Goal: Browse casually

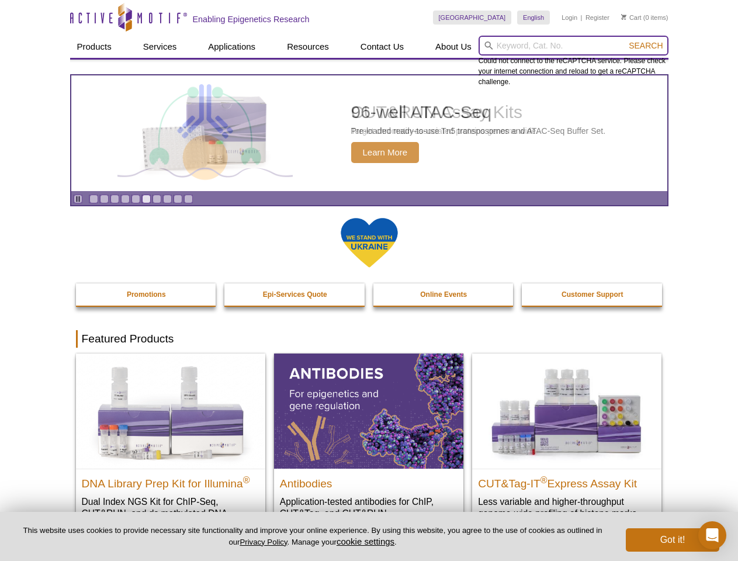
click at [574, 46] on input "search" at bounding box center [574, 46] width 190 height 20
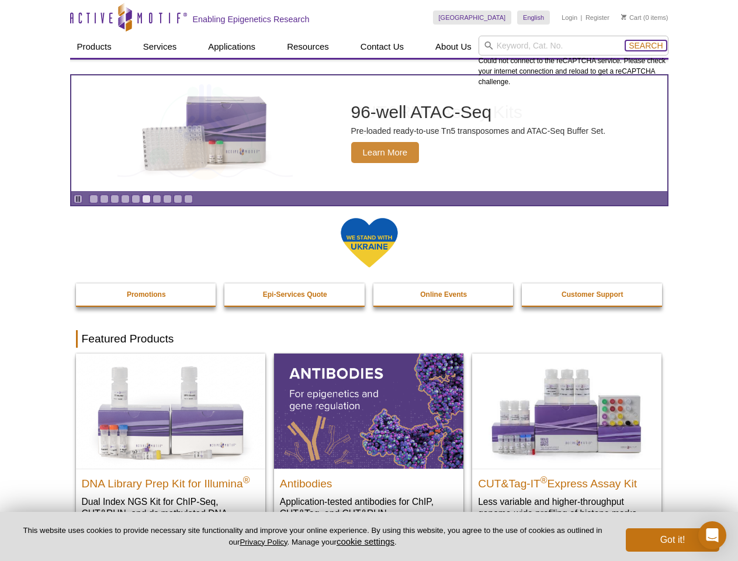
click at [646, 46] on span "Search" at bounding box center [646, 45] width 34 height 9
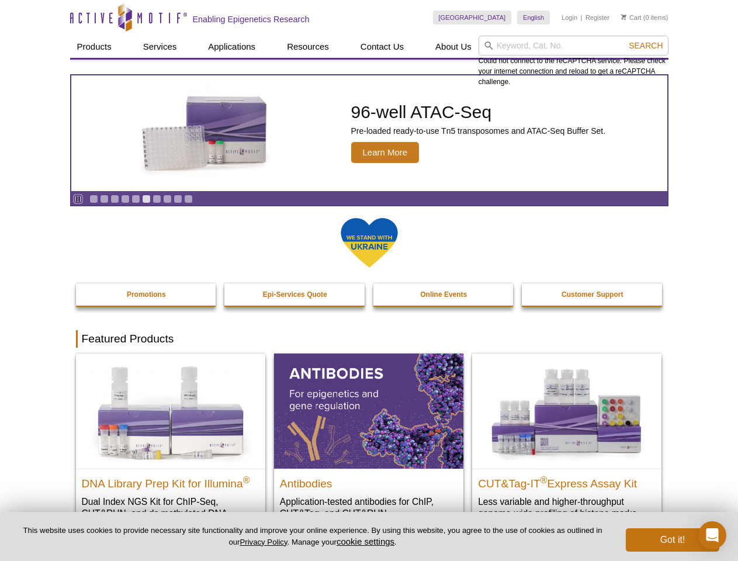
click at [78, 199] on icon "Pause" at bounding box center [78, 199] width 8 height 8
click at [94, 199] on link "Go to slide 1" at bounding box center [93, 199] width 9 height 9
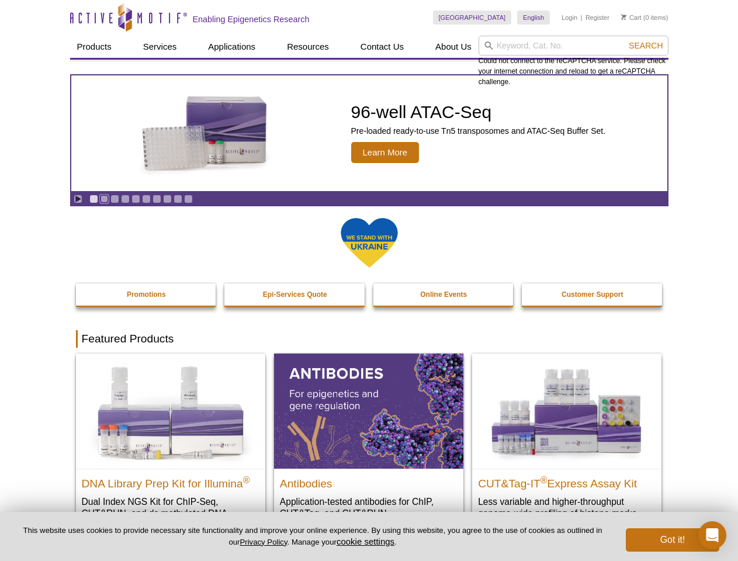
click at [104, 199] on link "Go to slide 2" at bounding box center [104, 199] width 9 height 9
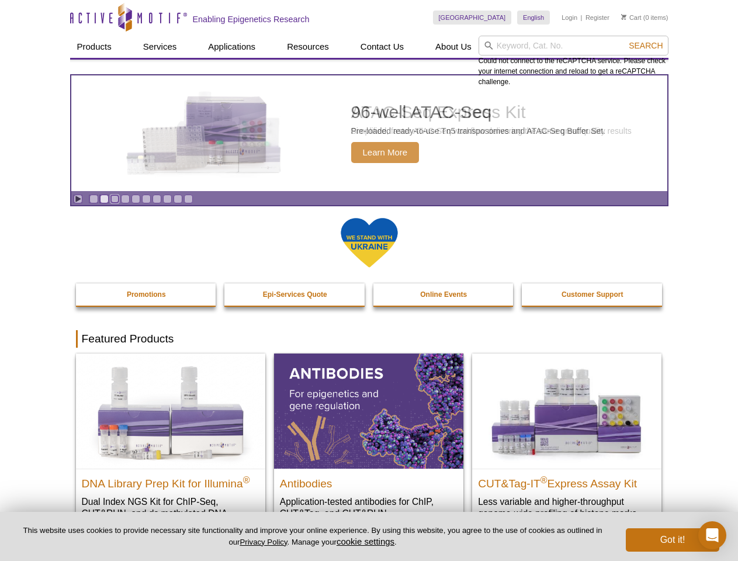
click at [115, 199] on link "Go to slide 3" at bounding box center [115, 199] width 9 height 9
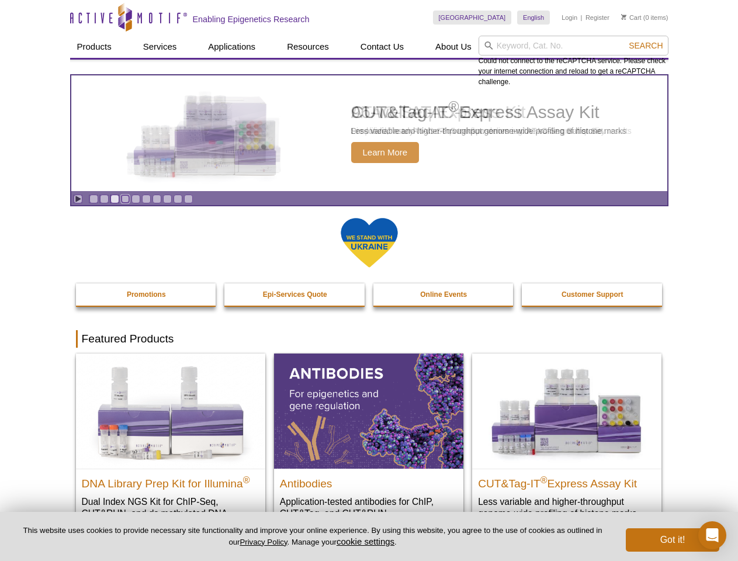
click at [125, 199] on link "Go to slide 4" at bounding box center [125, 199] width 9 height 9
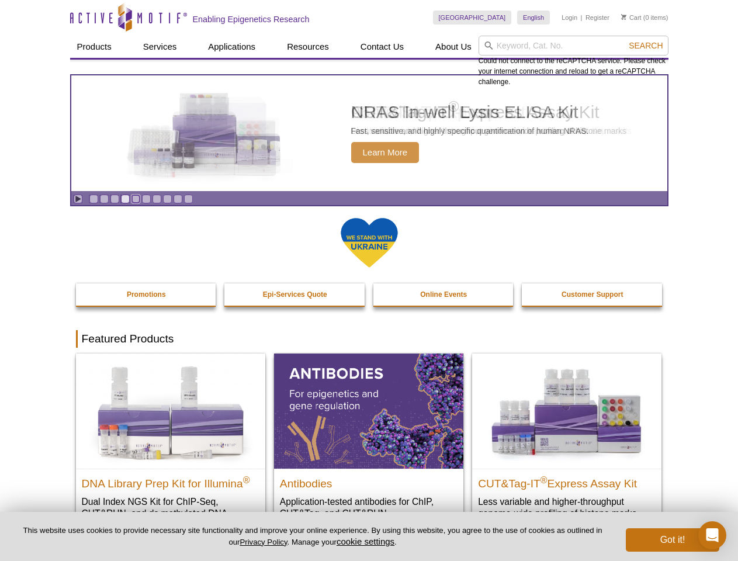
click at [136, 199] on link "Go to slide 5" at bounding box center [136, 199] width 9 height 9
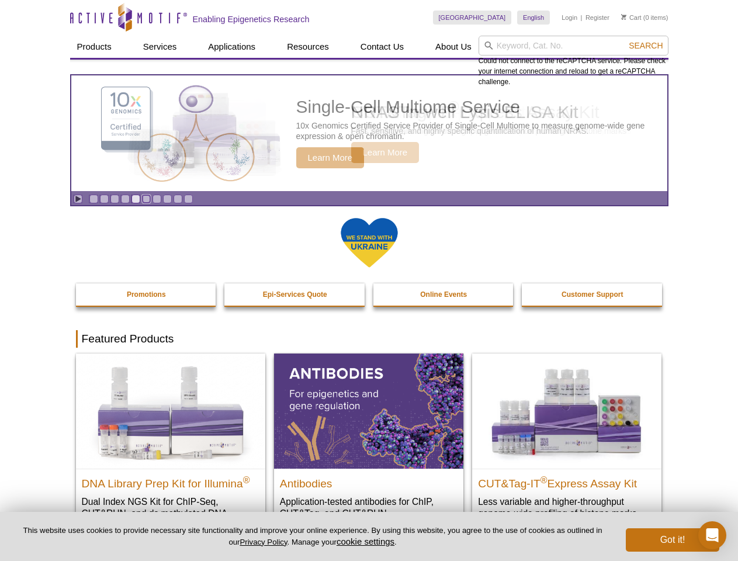
click at [146, 199] on link "Go to slide 6" at bounding box center [146, 199] width 9 height 9
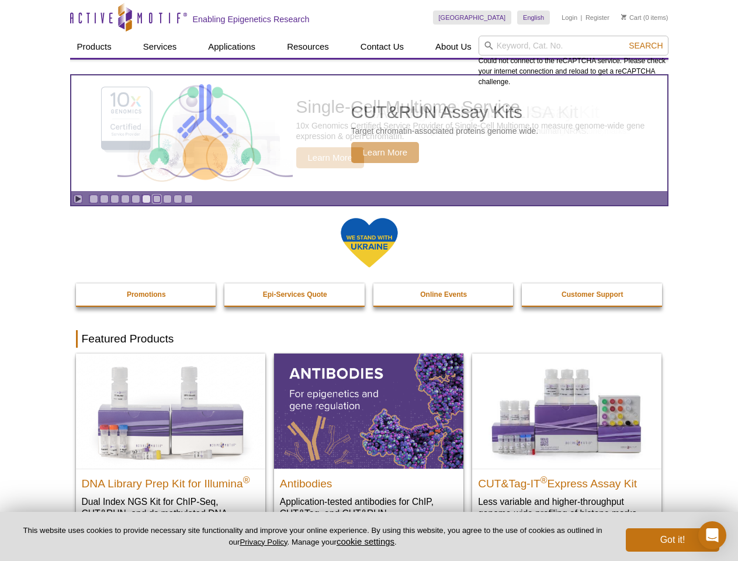
click at [157, 199] on link "Go to slide 7" at bounding box center [157, 199] width 9 height 9
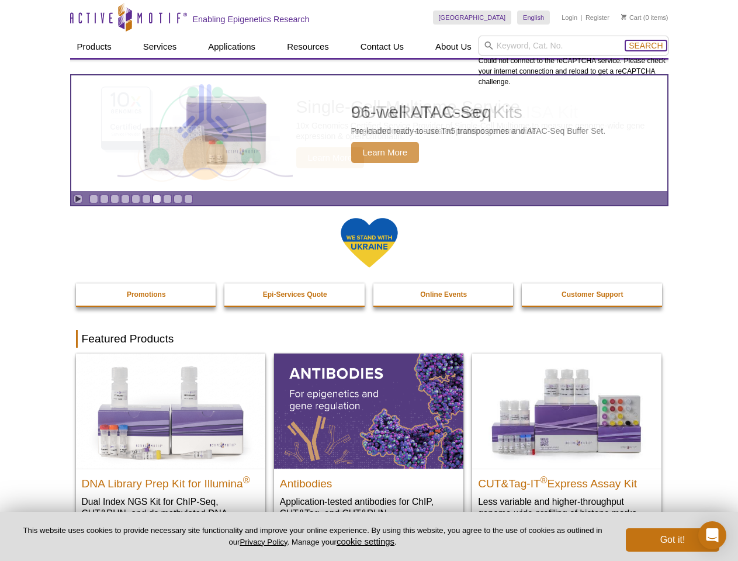
click at [646, 46] on span "Search" at bounding box center [646, 45] width 34 height 9
